Goal: Information Seeking & Learning: Compare options

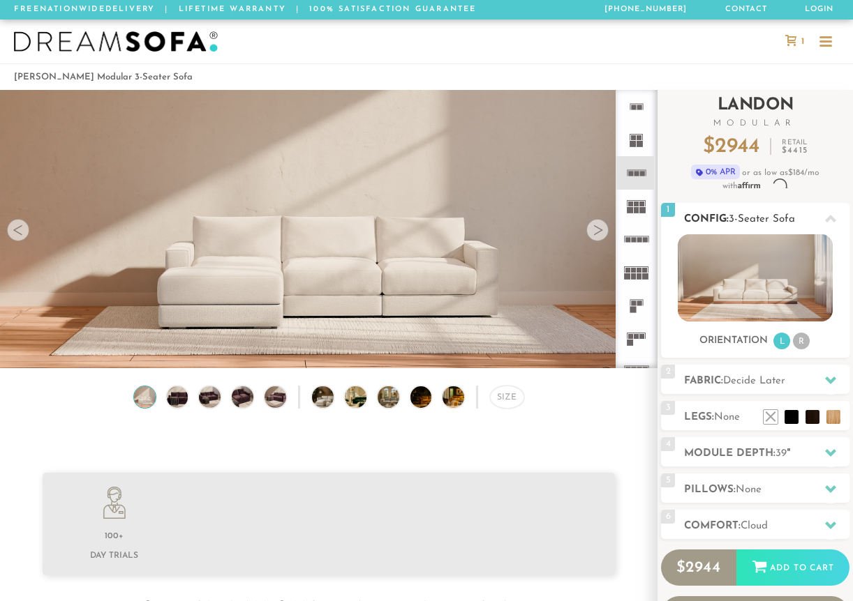
scroll to position [1, 1]
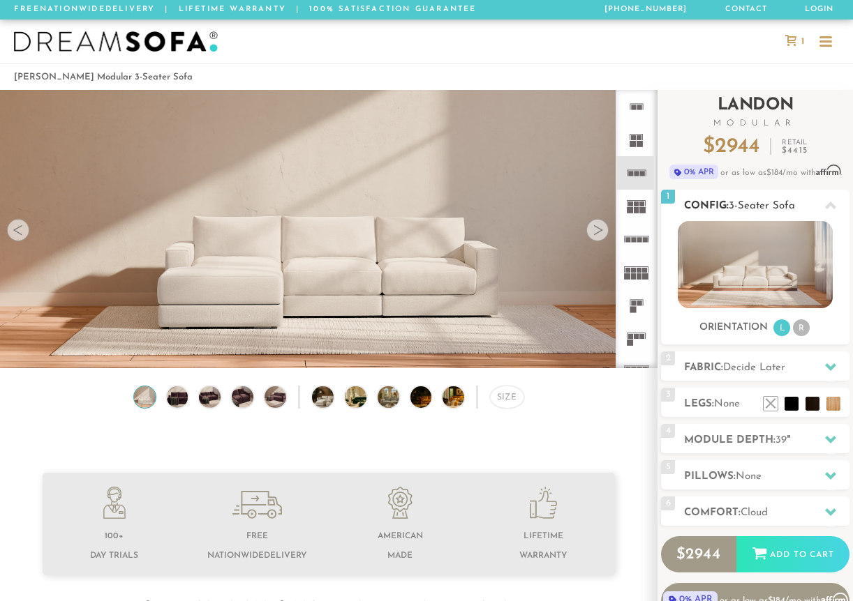
click at [743, 204] on icon at bounding box center [830, 205] width 11 height 11
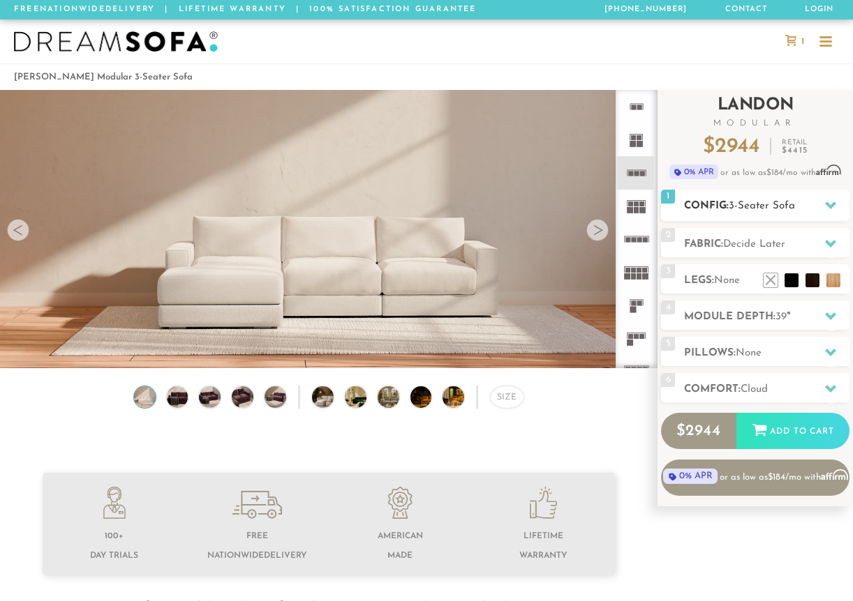
click at [743, 203] on icon at bounding box center [830, 206] width 11 height 8
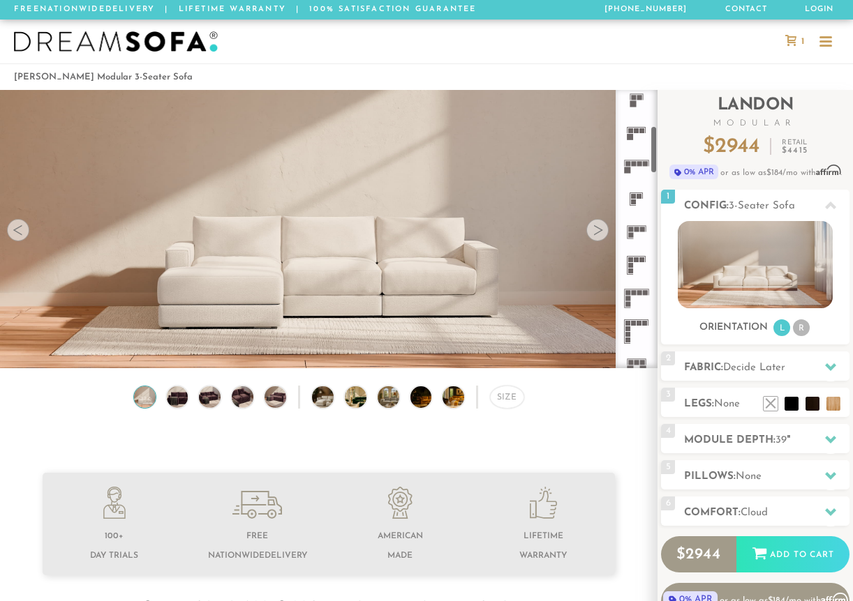
scroll to position [207, 0]
click at [629, 297] on rect at bounding box center [627, 297] width 5 height 5
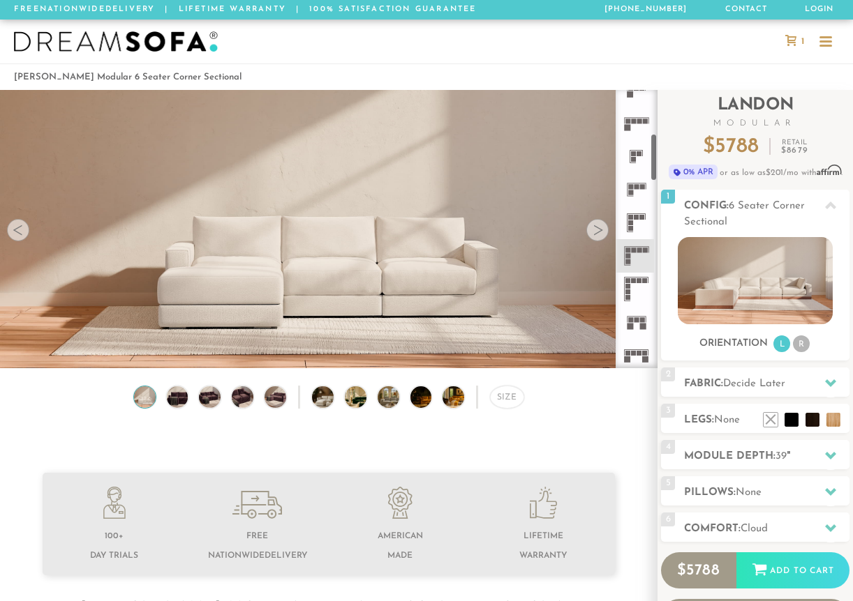
scroll to position [250, 0]
click at [633, 214] on icon at bounding box center [636, 221] width 33 height 33
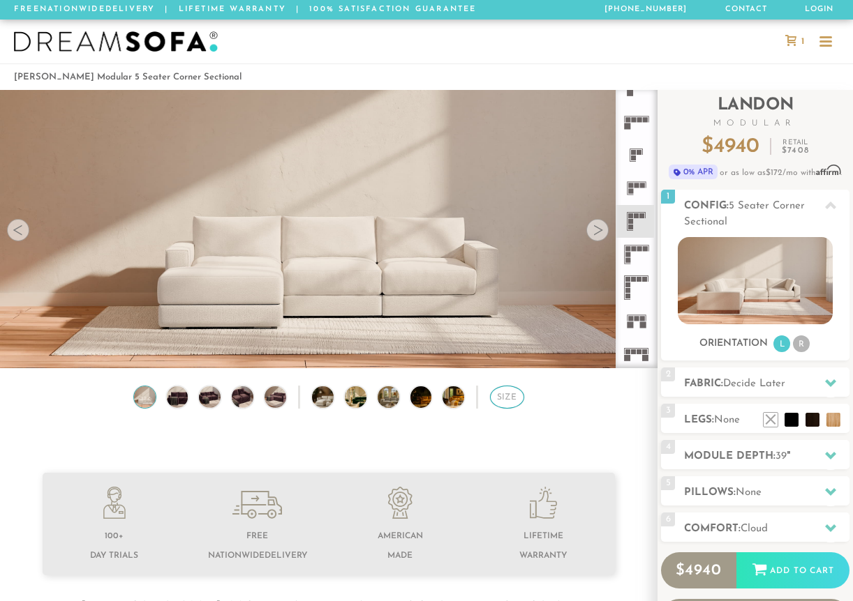
click at [518, 394] on div "Size" at bounding box center [507, 397] width 34 height 23
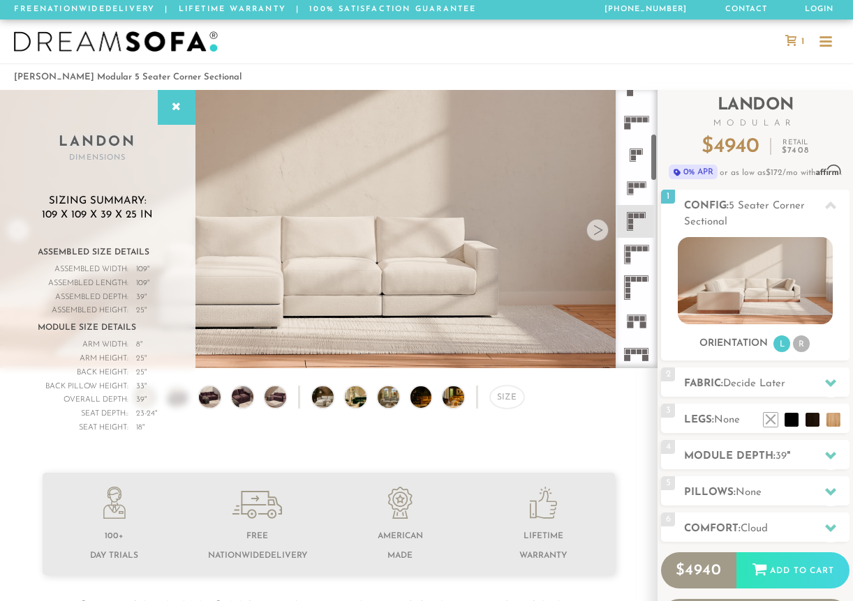
click at [633, 252] on icon at bounding box center [636, 254] width 33 height 33
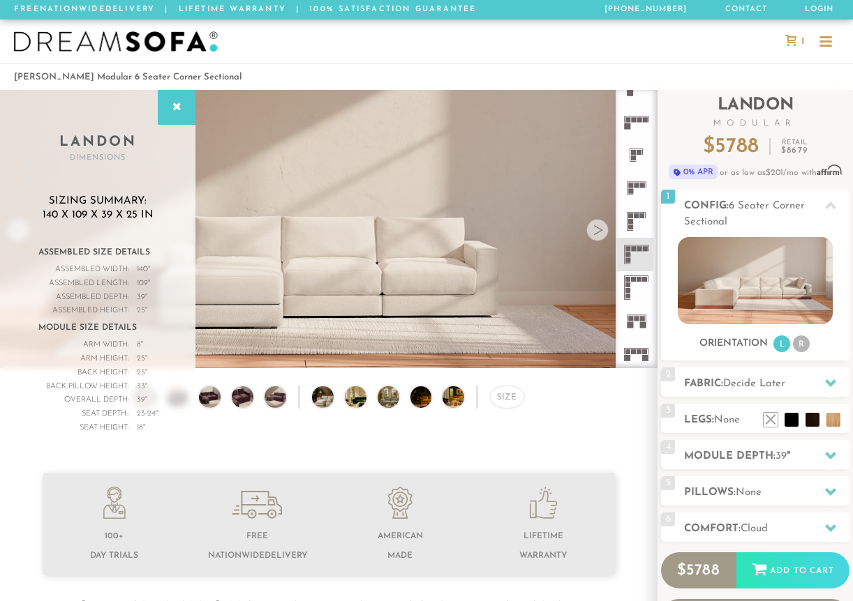
click at [638, 212] on icon at bounding box center [636, 221] width 33 height 33
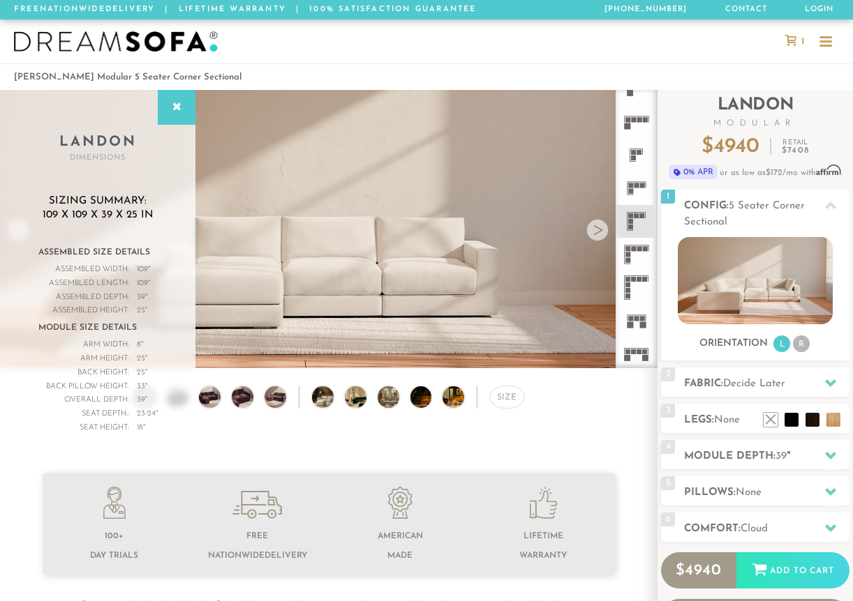
click at [638, 260] on icon at bounding box center [636, 254] width 33 height 33
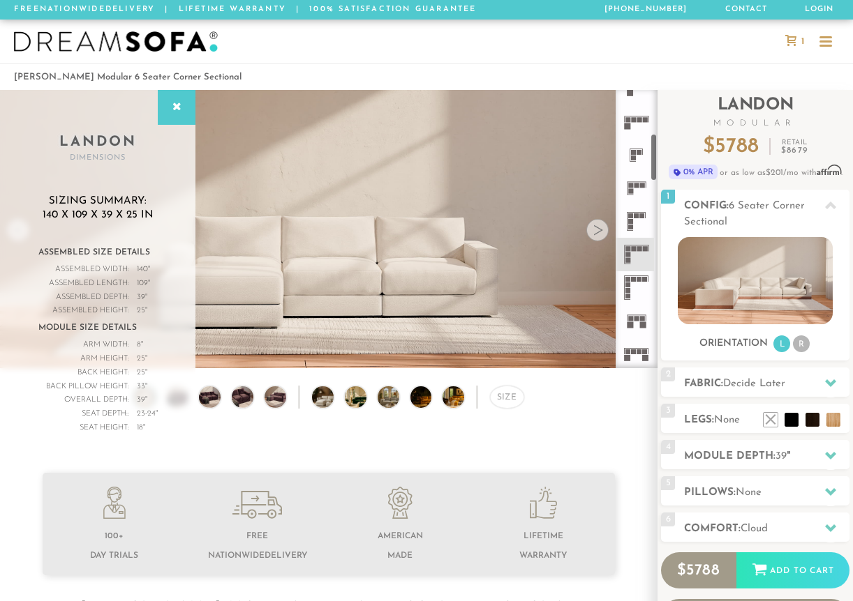
click at [631, 354] on rect at bounding box center [633, 352] width 5 height 5
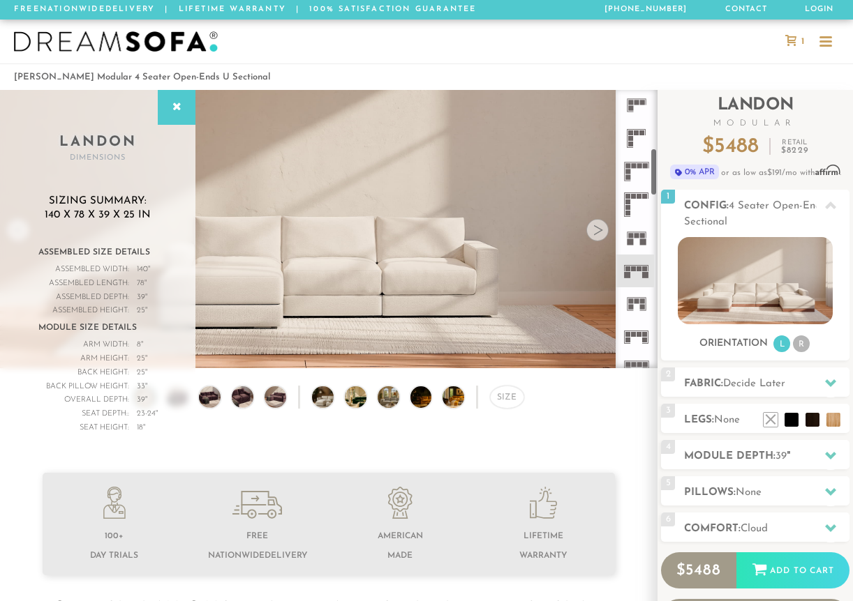
scroll to position [334, 0]
click at [635, 338] on icon at bounding box center [636, 336] width 33 height 33
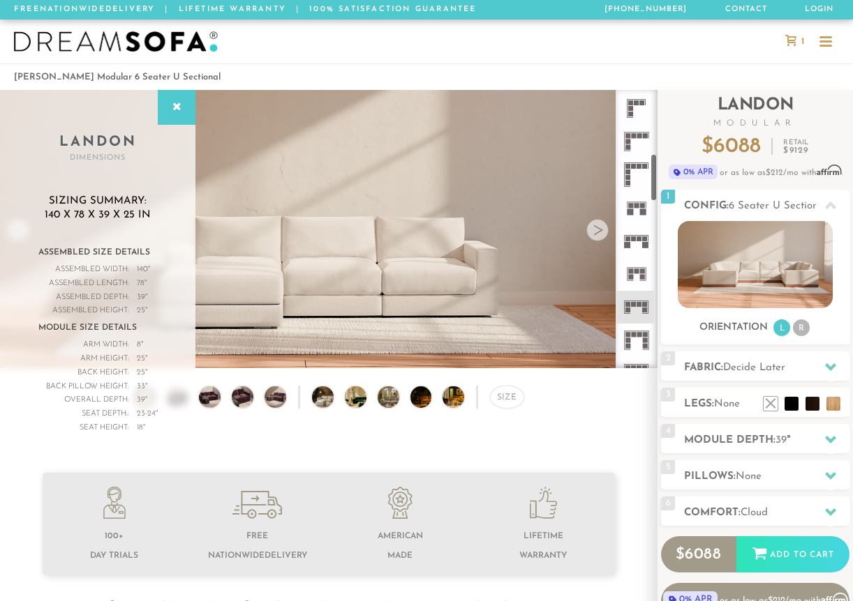
scroll to position [364, 0]
click at [634, 337] on icon at bounding box center [636, 339] width 33 height 33
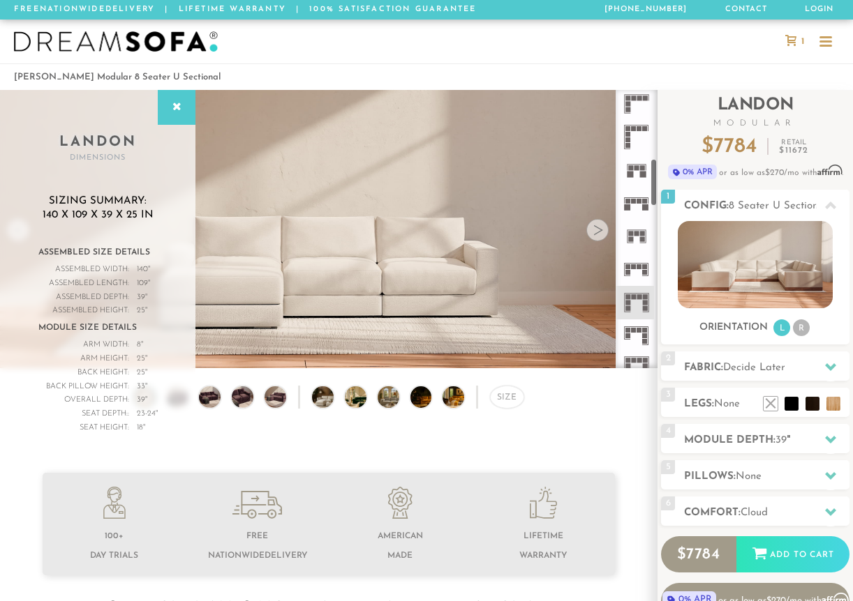
scroll to position [402, 0]
click at [634, 337] on icon at bounding box center [636, 334] width 33 height 33
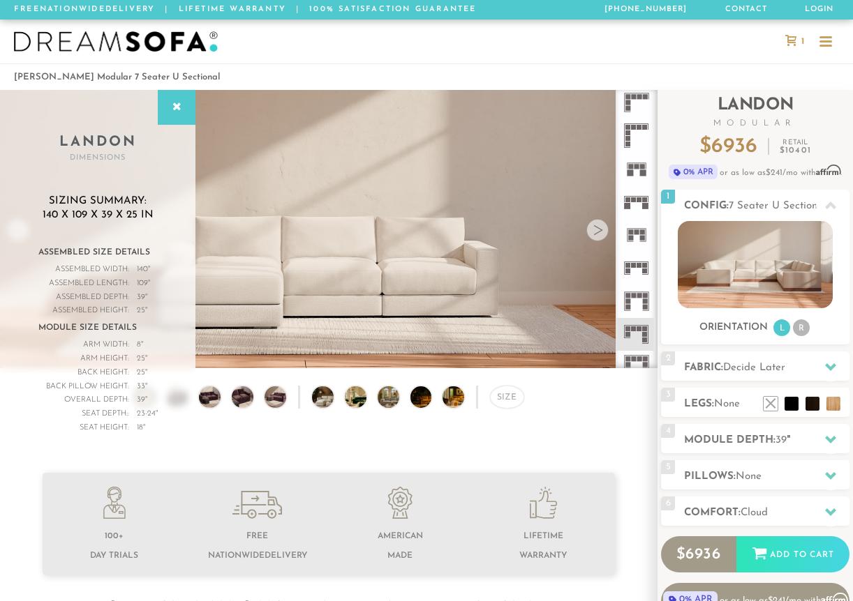
scroll to position [423, 0]
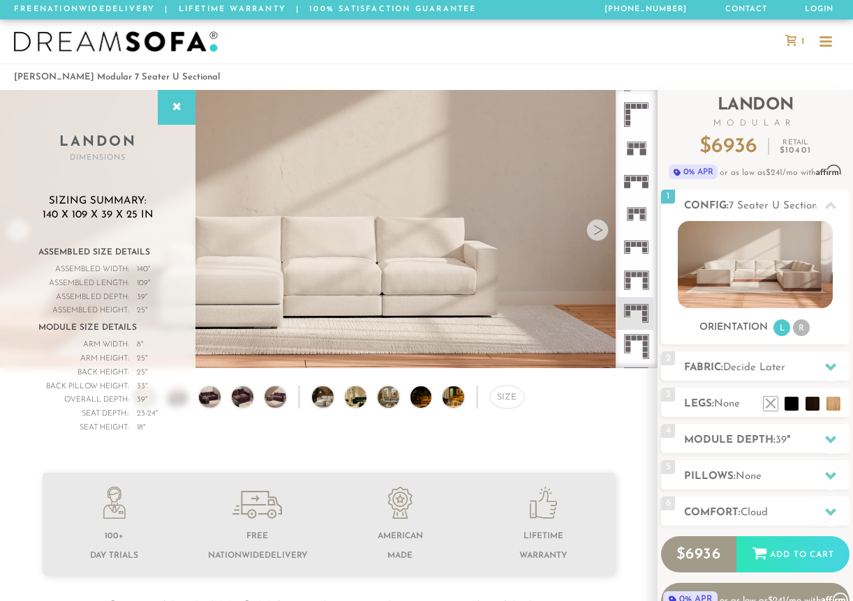
click at [634, 340] on icon at bounding box center [636, 346] width 33 height 33
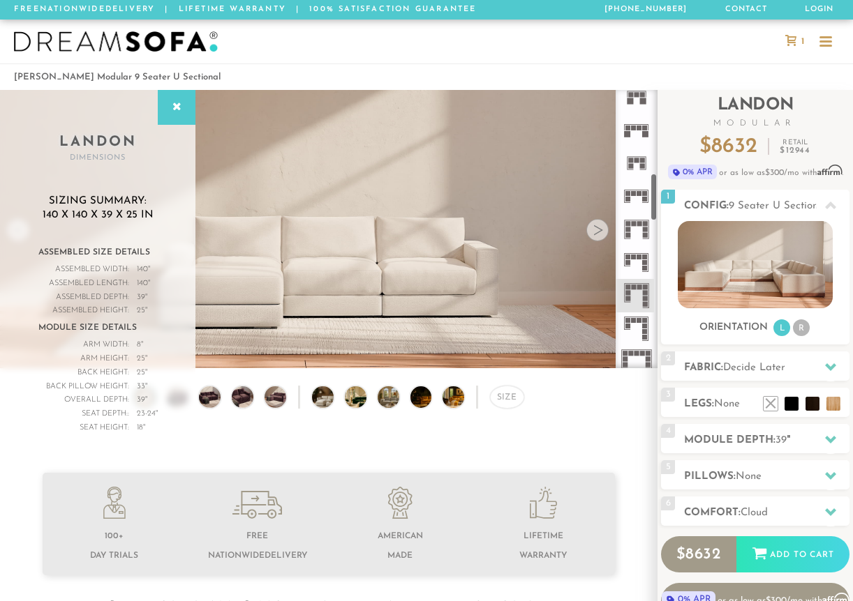
scroll to position [474, 0]
click at [634, 331] on icon at bounding box center [636, 328] width 33 height 33
click at [177, 110] on icon at bounding box center [176, 107] width 15 height 11
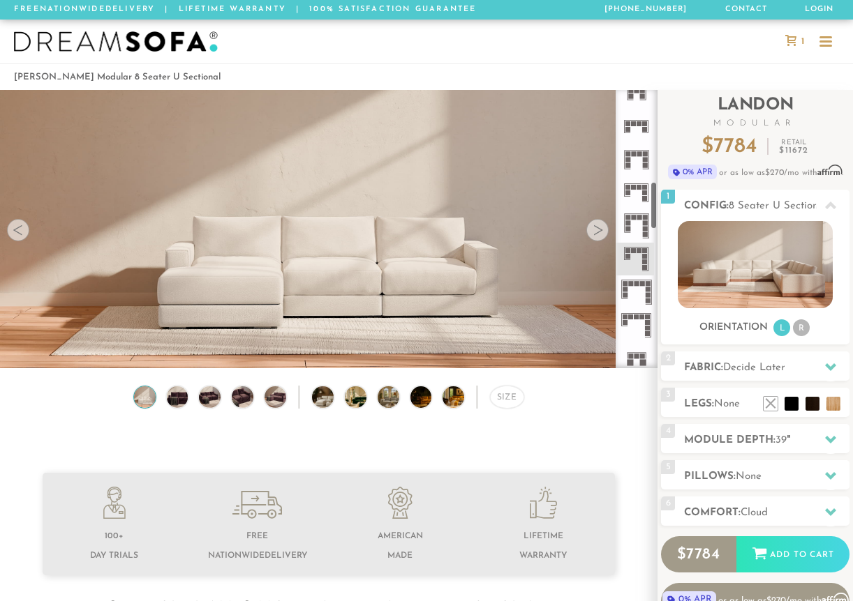
scroll to position [516, 0]
click at [636, 216] on icon at bounding box center [636, 220] width 33 height 33
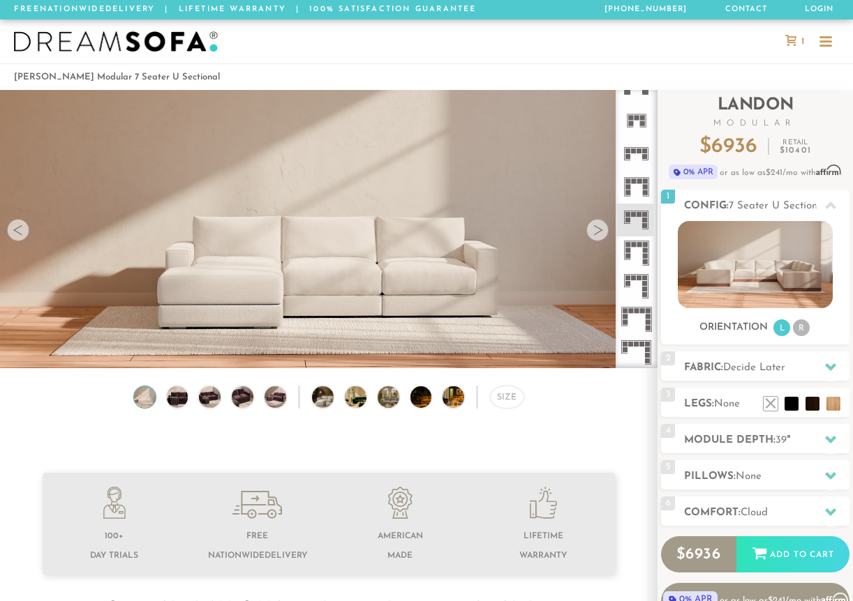
click at [637, 189] on icon at bounding box center [636, 186] width 33 height 33
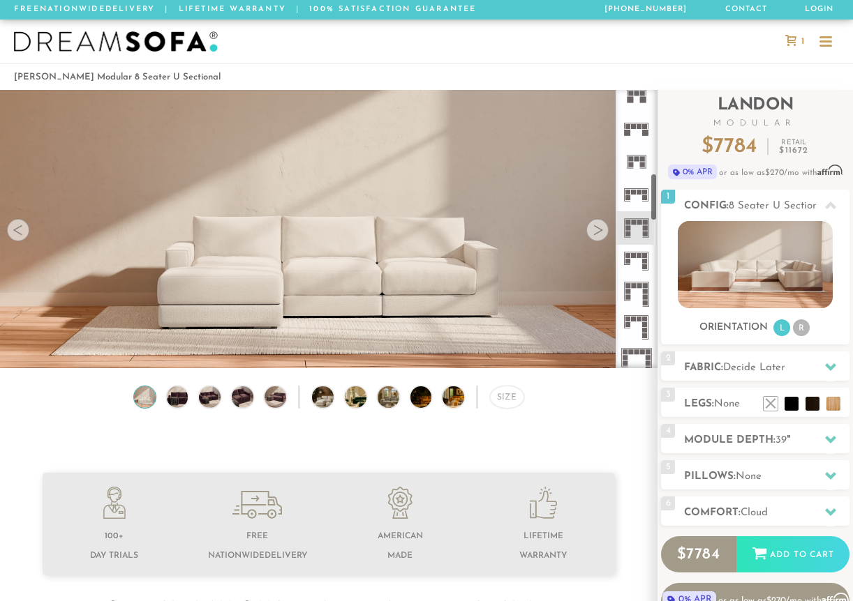
click at [632, 169] on icon at bounding box center [636, 161] width 33 height 33
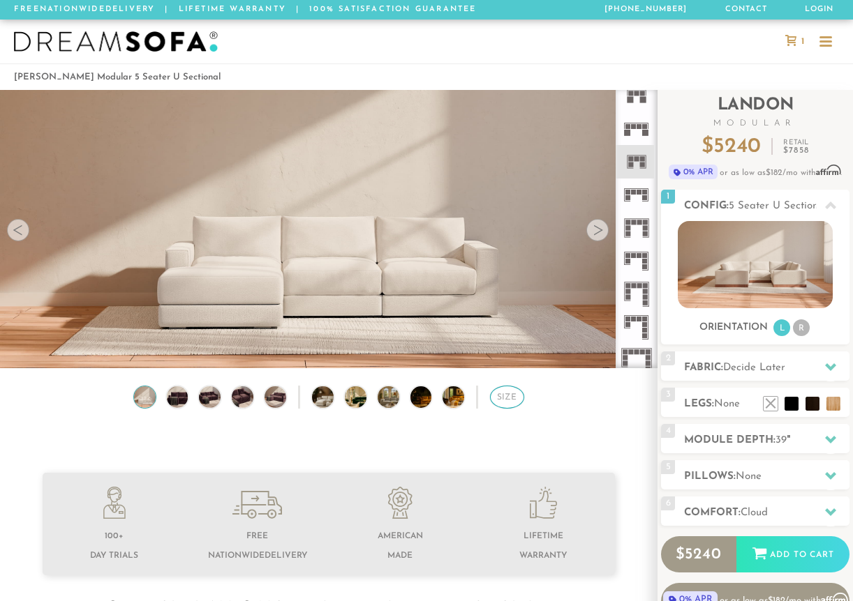
click at [509, 394] on div "Size" at bounding box center [507, 397] width 34 height 23
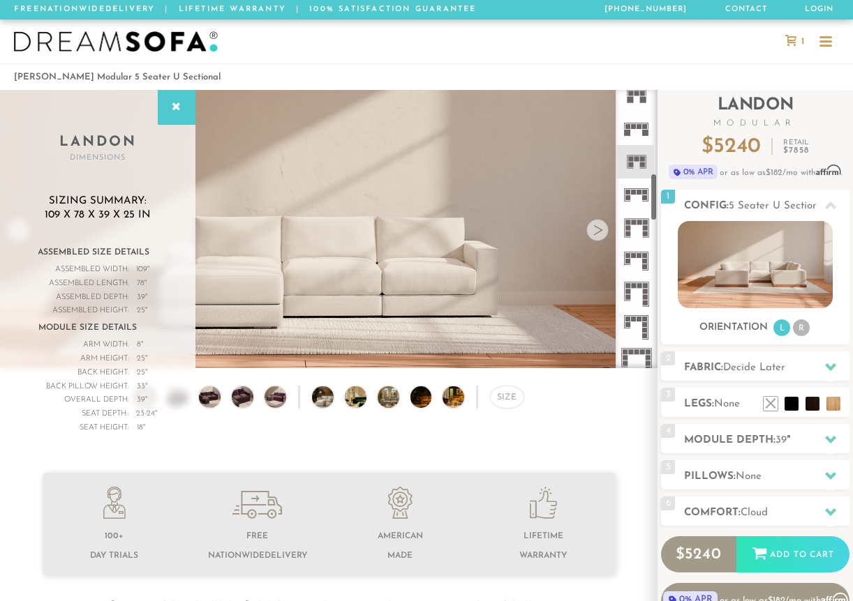
click at [631, 199] on icon at bounding box center [636, 195] width 33 height 33
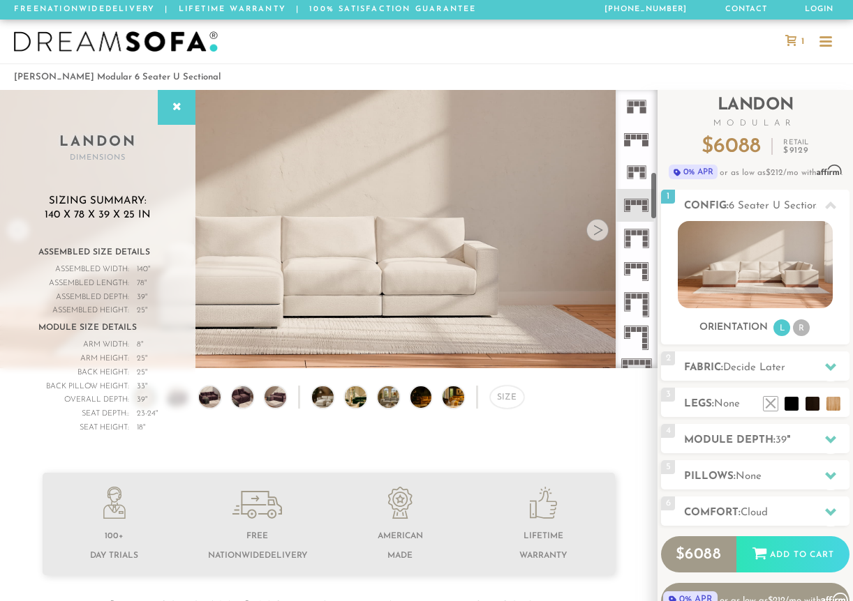
scroll to position [467, 0]
click at [636, 145] on icon at bounding box center [636, 137] width 33 height 33
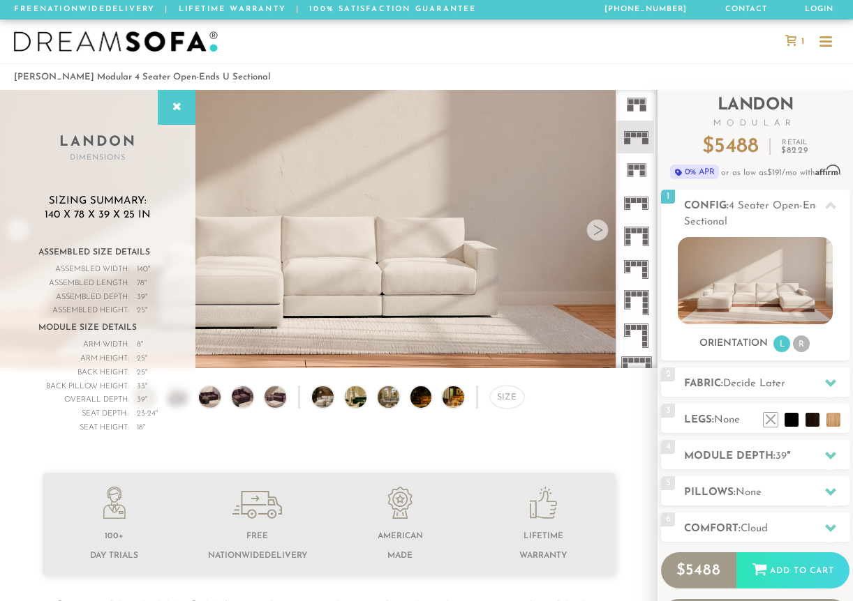
scroll to position [405, 0]
click at [634, 165] on rect at bounding box center [636, 162] width 5 height 5
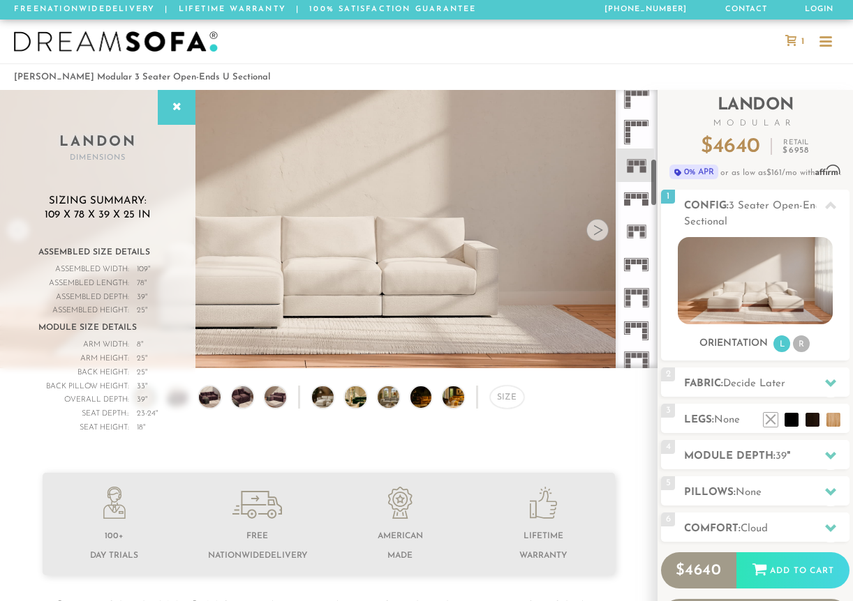
scroll to position [380, 0]
click at [634, 165] on icon at bounding box center [636, 157] width 33 height 33
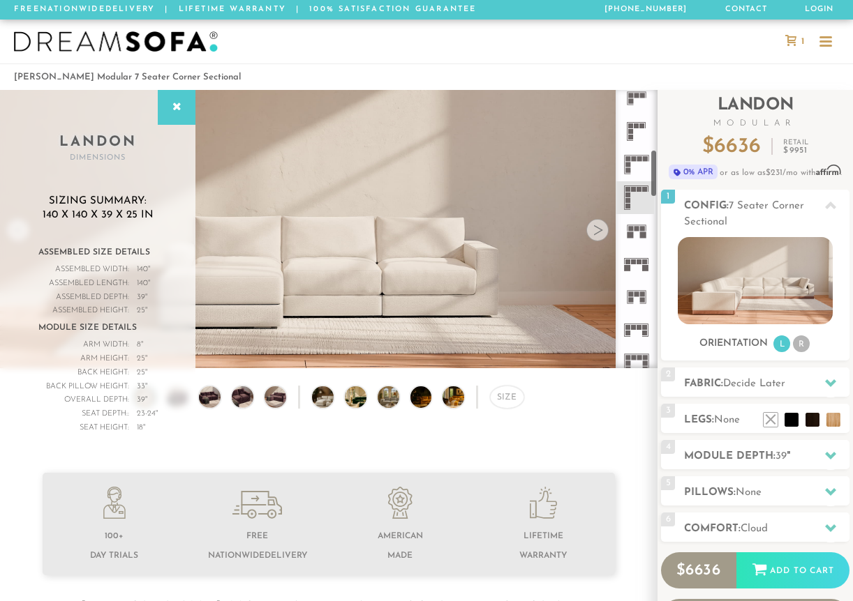
click at [634, 164] on icon at bounding box center [636, 164] width 33 height 33
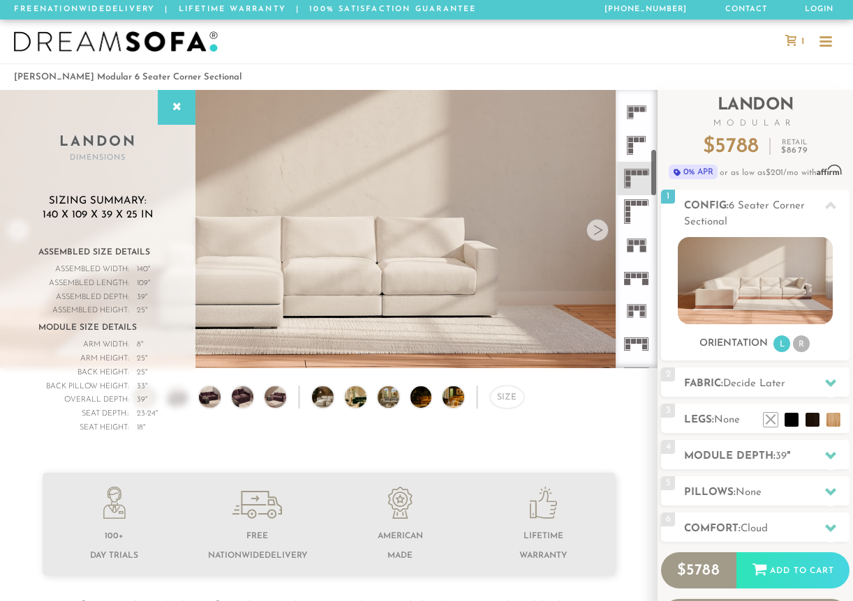
scroll to position [322, 0]
click at [631, 149] on rect at bounding box center [630, 149] width 5 height 5
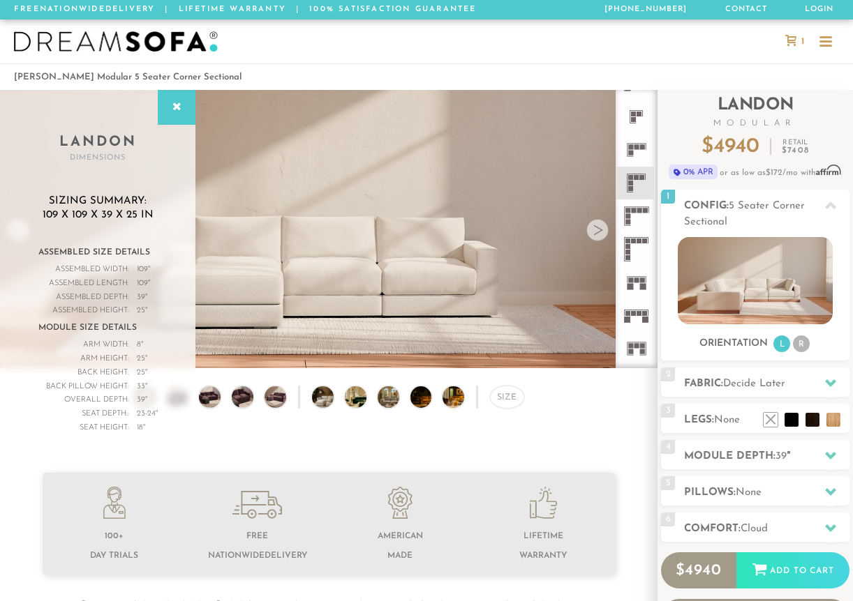
scroll to position [291, 0]
click at [637, 211] on icon at bounding box center [636, 213] width 33 height 33
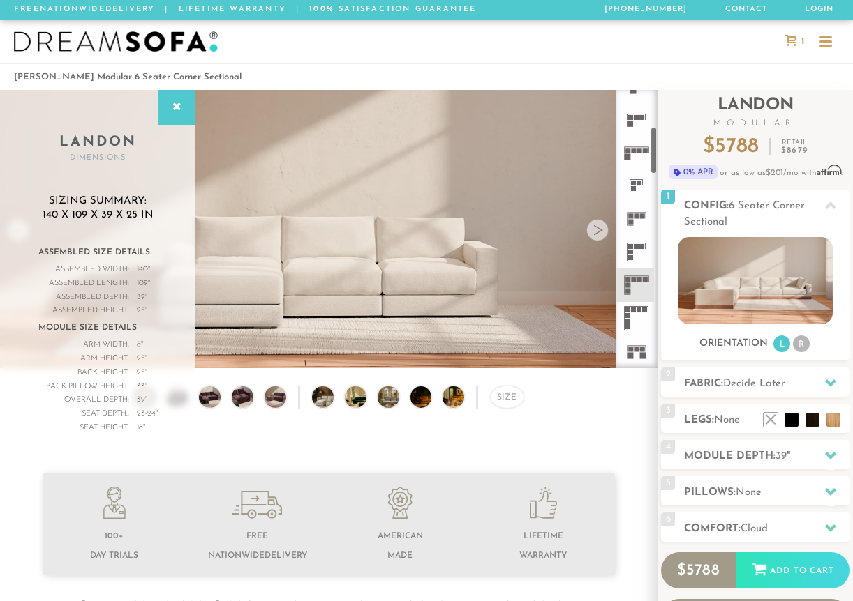
scroll to position [207, 0]
click at [632, 172] on icon at bounding box center [636, 164] width 33 height 33
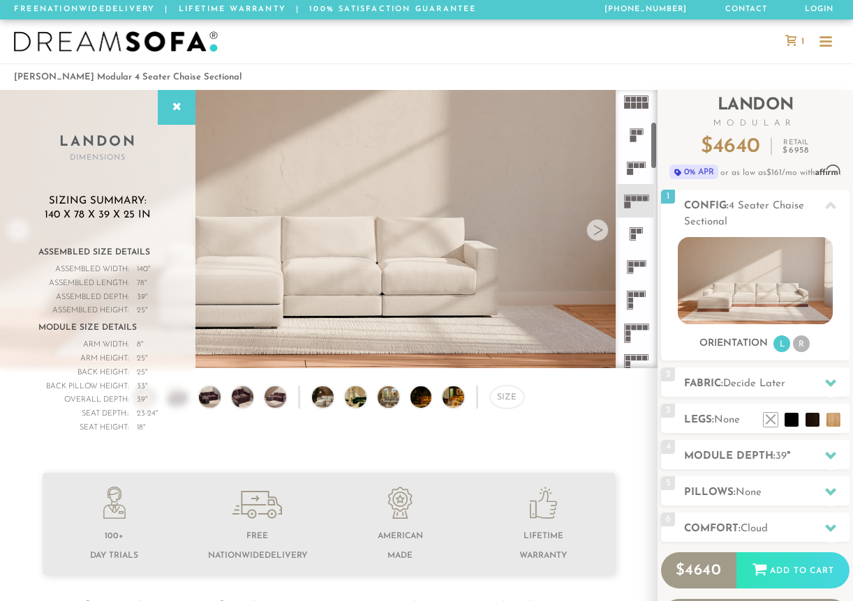
scroll to position [168, 0]
click at [632, 170] on icon at bounding box center [636, 170] width 33 height 33
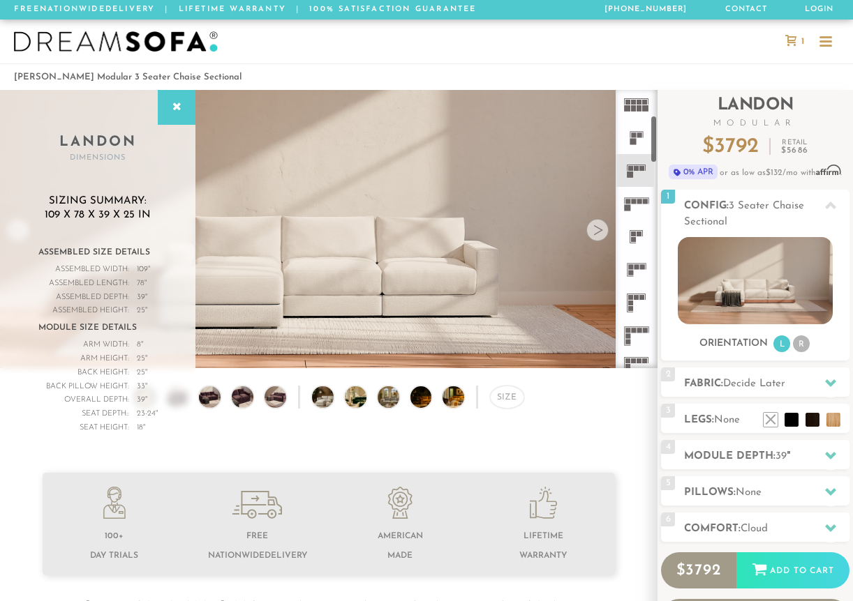
scroll to position [142, 0]
click at [632, 167] on rect at bounding box center [633, 168] width 6 height 6
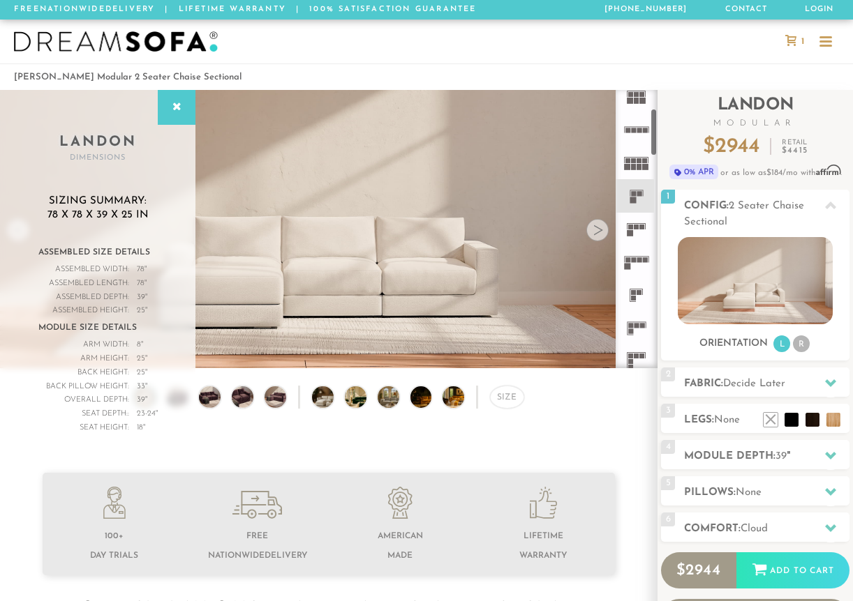
scroll to position [107, 0]
click at [632, 164] on rect at bounding box center [633, 162] width 5 height 5
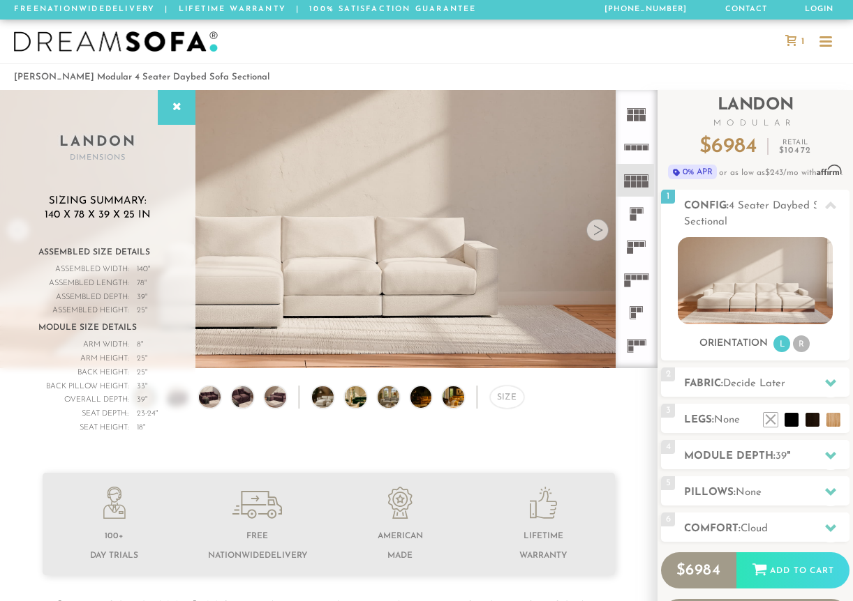
scroll to position [89, 0]
click at [634, 121] on rect at bounding box center [636, 122] width 5 height 6
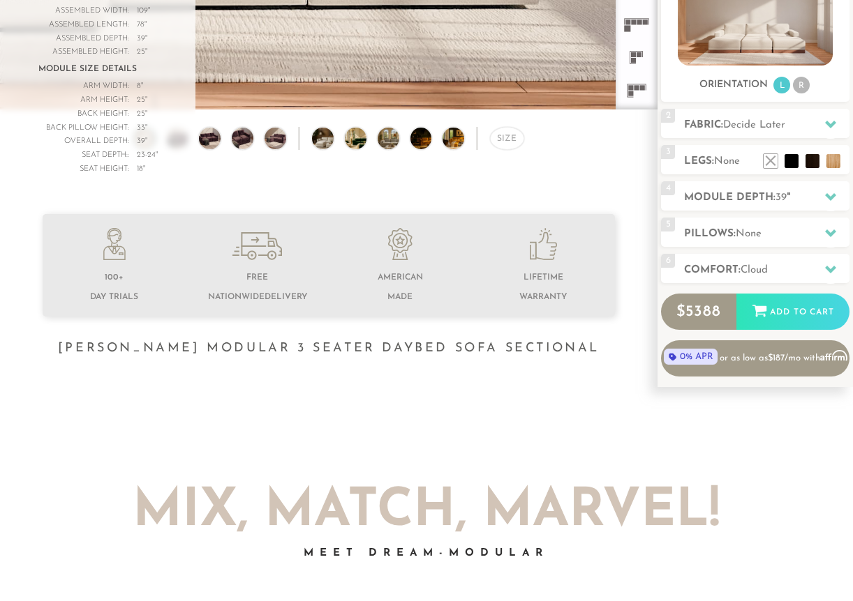
scroll to position [341, 0]
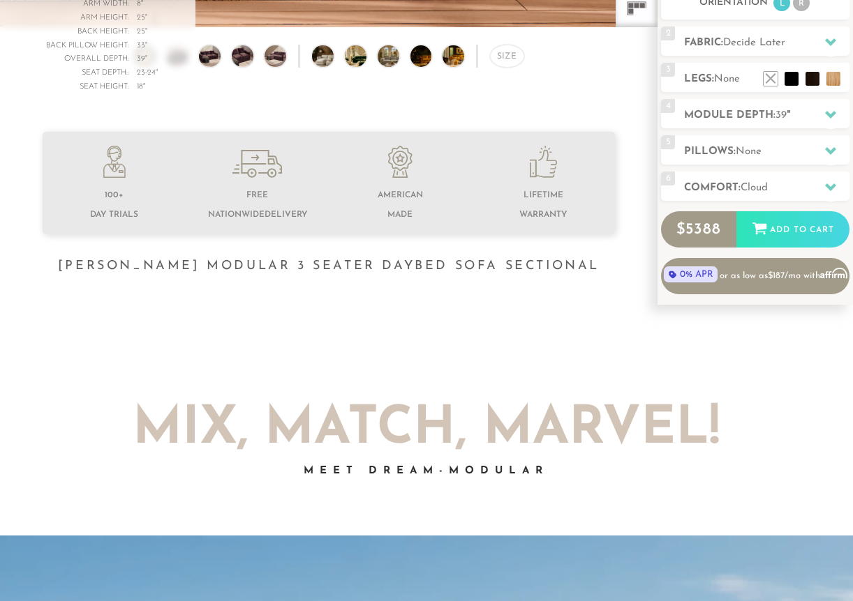
click at [556, 396] on div at bounding box center [426, 386] width 767 height 35
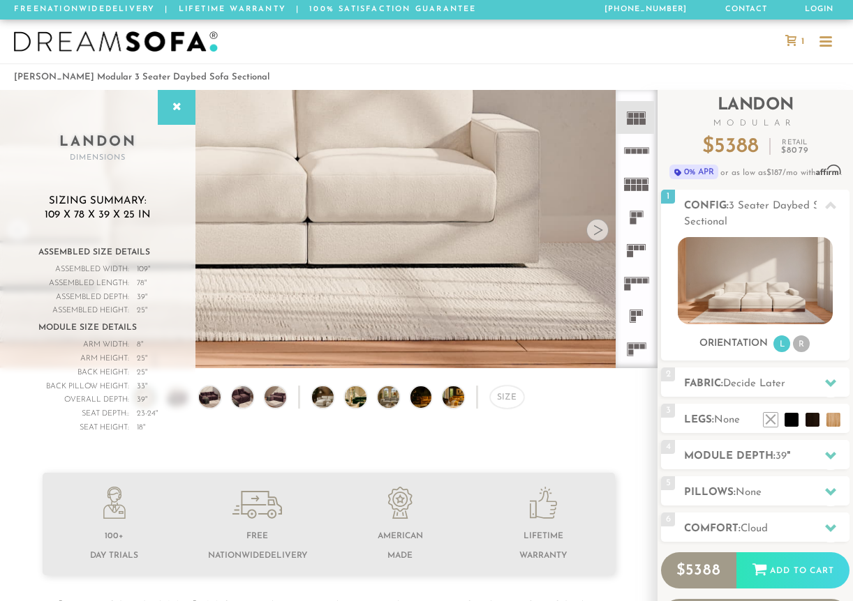
click at [743, 45] on div at bounding box center [825, 46] width 13 height 2
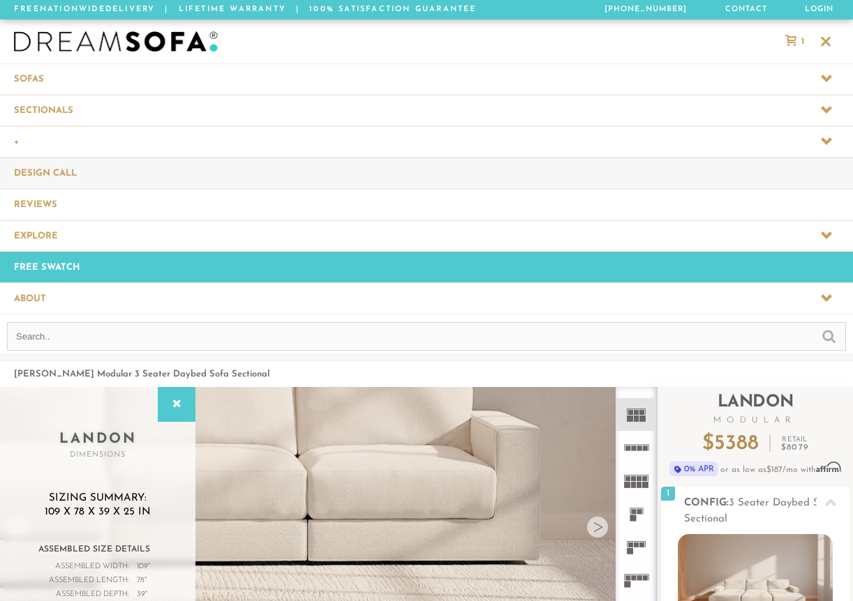
click at [61, 177] on link "Design Call" at bounding box center [426, 173] width 853 height 31
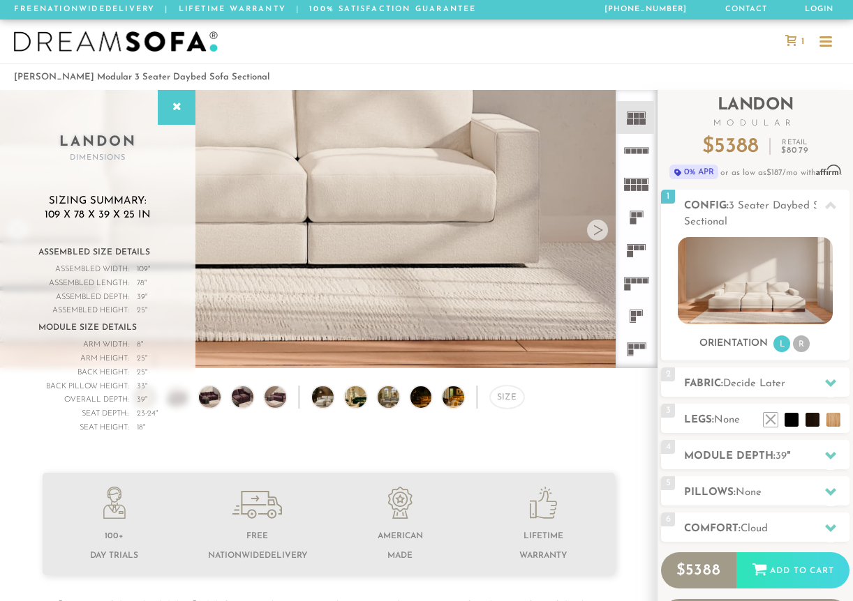
scroll to position [0, 1]
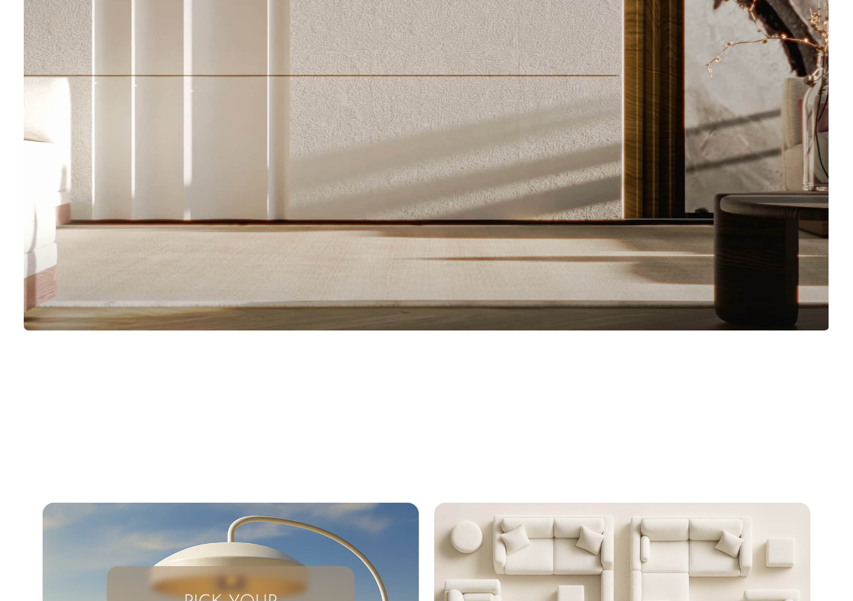
scroll to position [15008, 853]
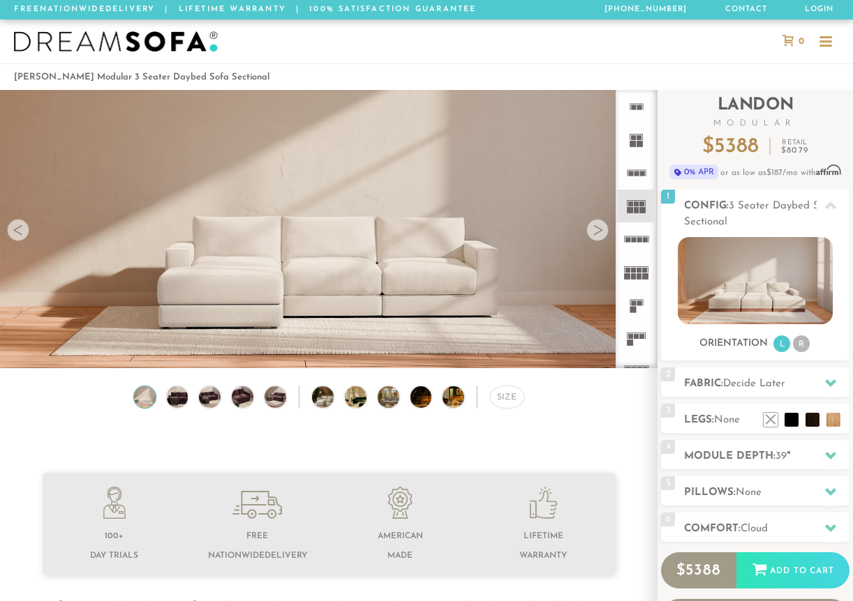
click at [828, 43] on div at bounding box center [825, 42] width 13 height 13
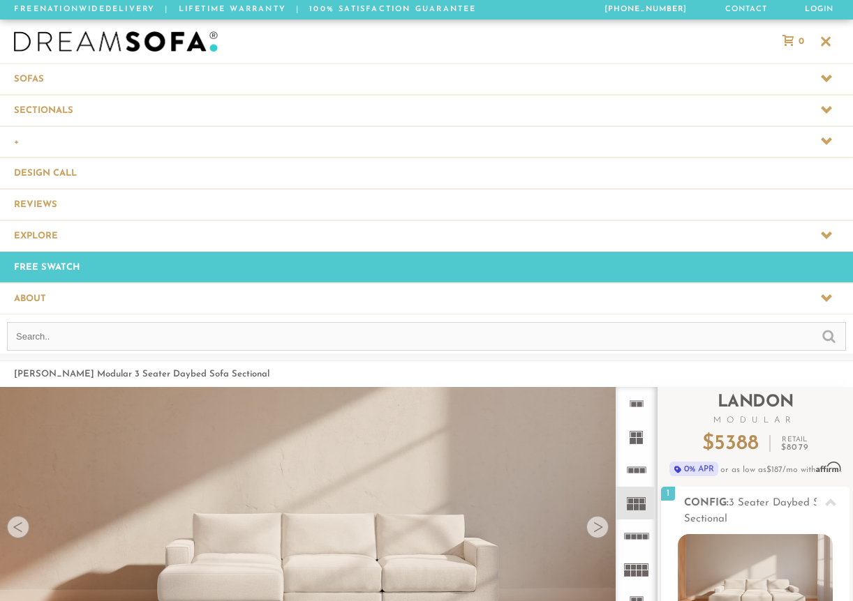
click at [198, 117] on span at bounding box center [426, 110] width 853 height 31
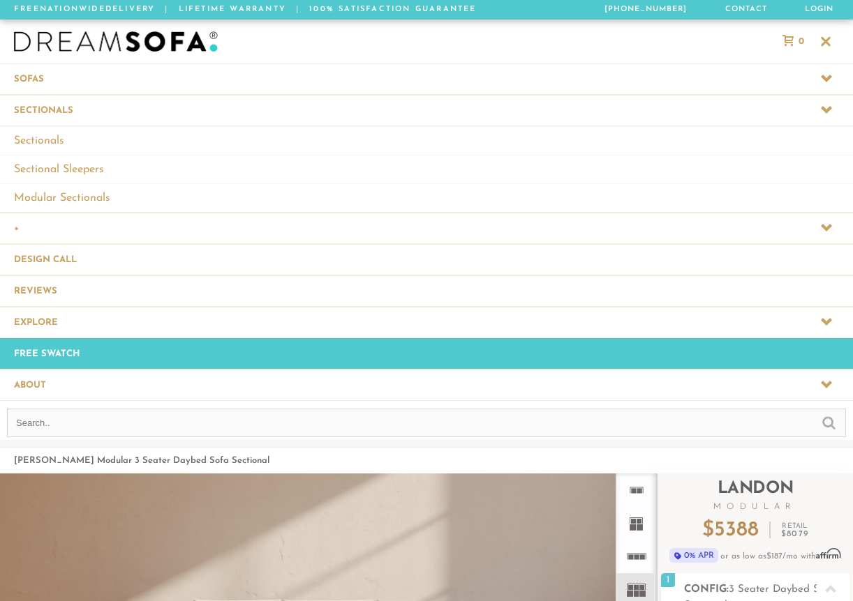
click at [54, 110] on span at bounding box center [426, 153] width 853 height 117
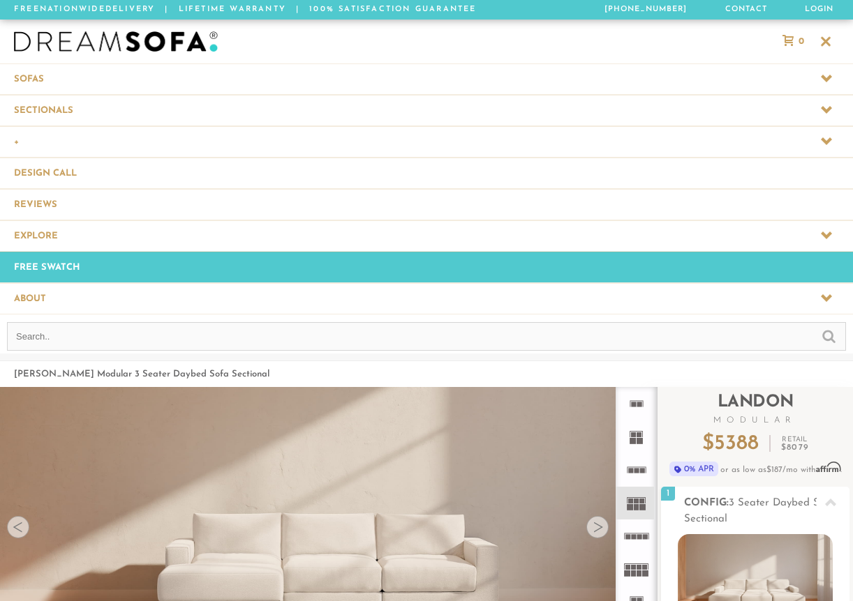
click at [42, 87] on span at bounding box center [426, 78] width 853 height 31
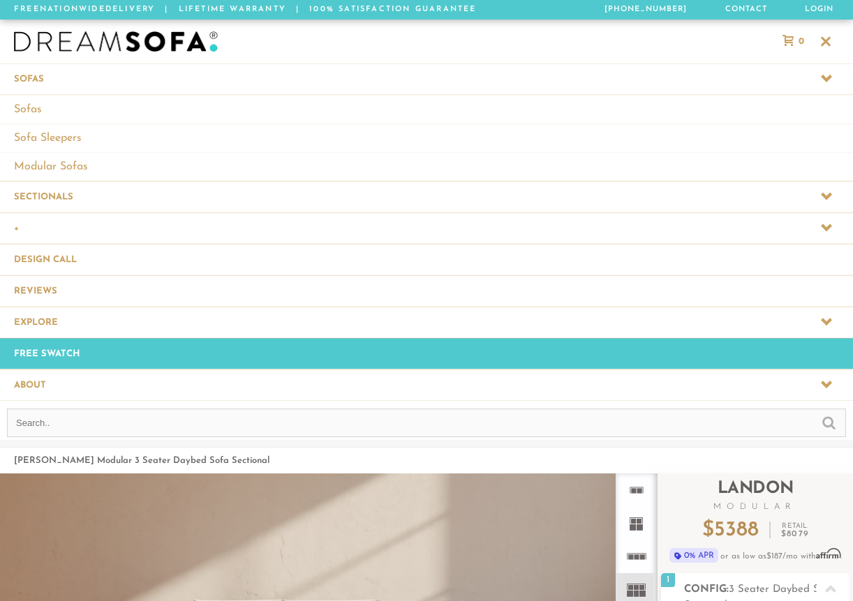
click at [66, 196] on span at bounding box center [426, 196] width 853 height 31
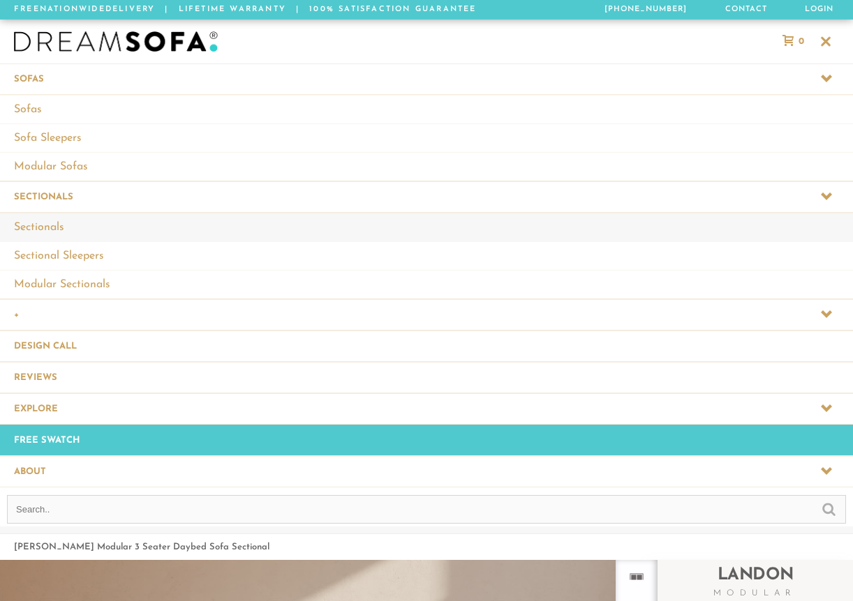
click at [60, 225] on link "Sectionals" at bounding box center [426, 227] width 853 height 29
